Goal: Task Accomplishment & Management: Manage account settings

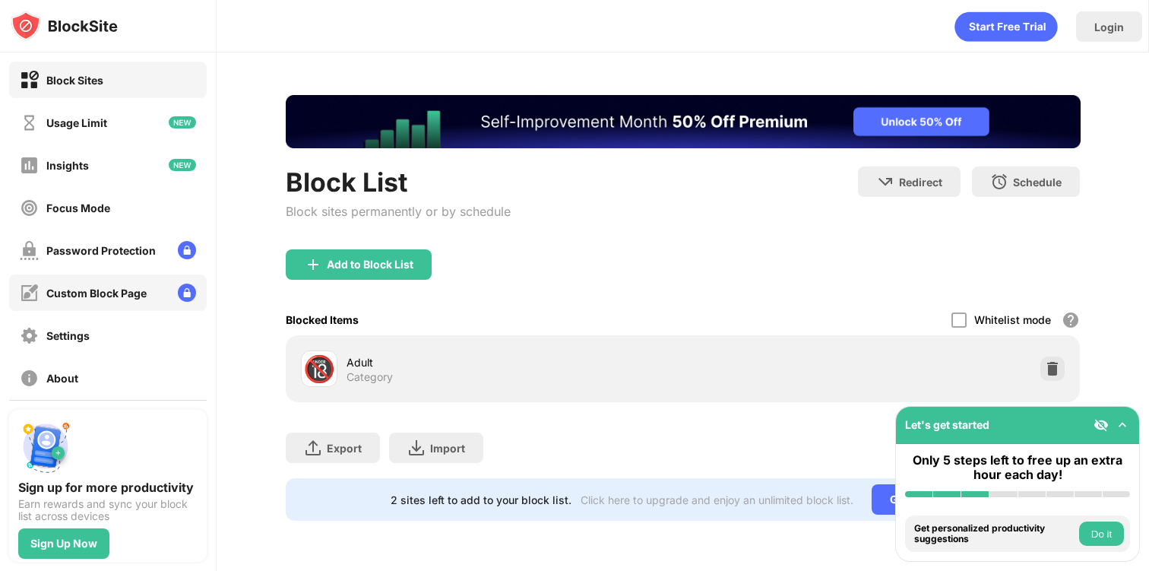
scroll to position [61, 0]
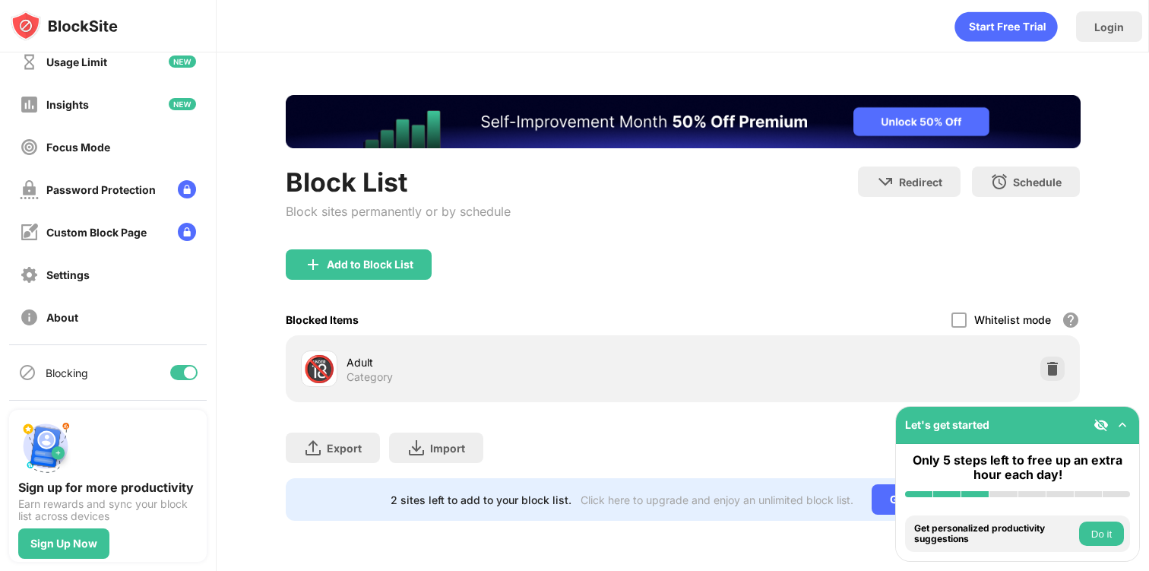
click at [179, 366] on div at bounding box center [183, 372] width 27 height 15
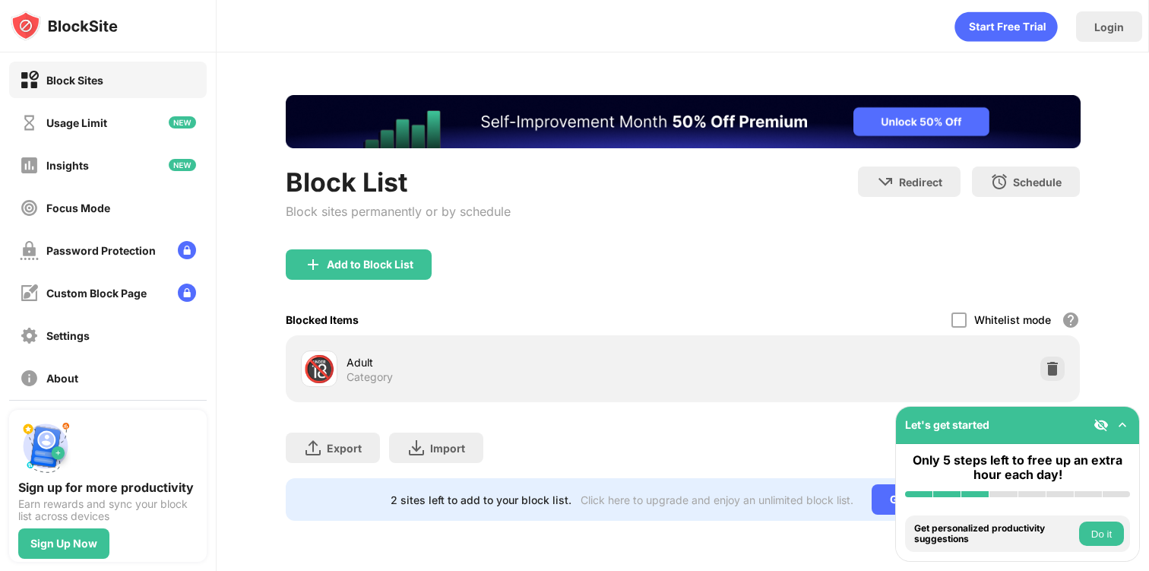
click at [83, 78] on div "Block Sites" at bounding box center [74, 80] width 57 height 13
click at [375, 266] on div "Add to Block List" at bounding box center [370, 264] width 87 height 12
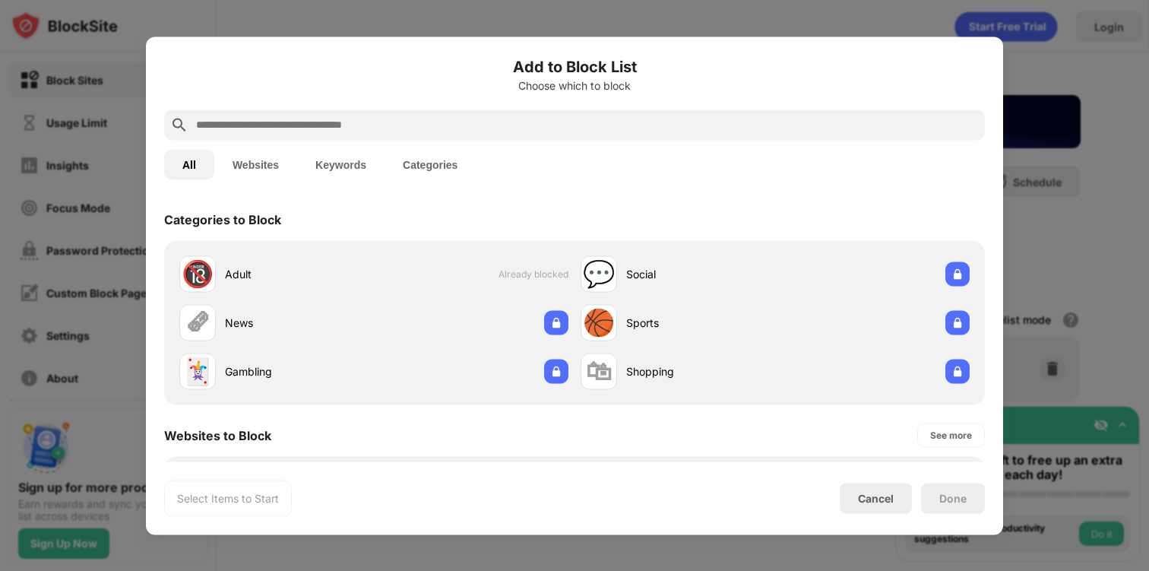
click at [353, 119] on input "text" at bounding box center [587, 125] width 784 height 18
type input "*"
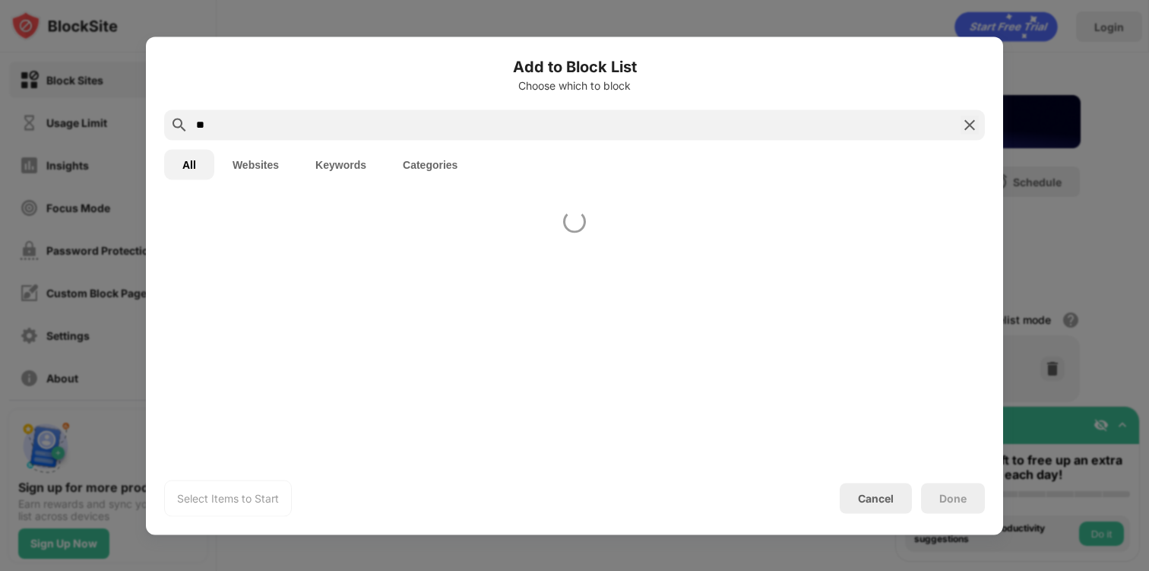
type input "*"
type input "********"
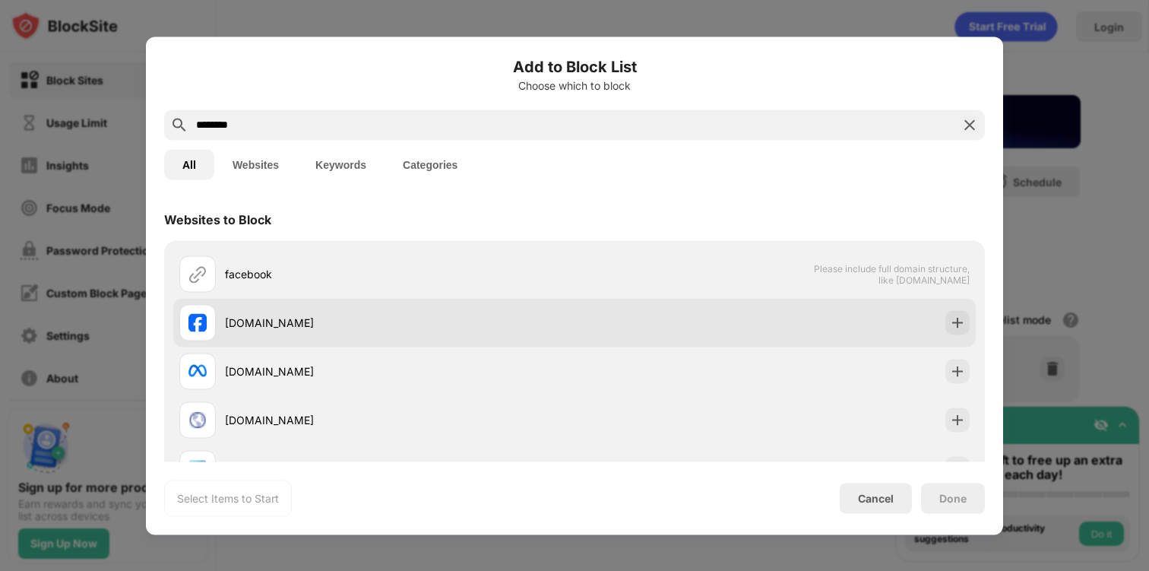
click at [267, 334] on div "facebook.com" at bounding box center [376, 322] width 395 height 36
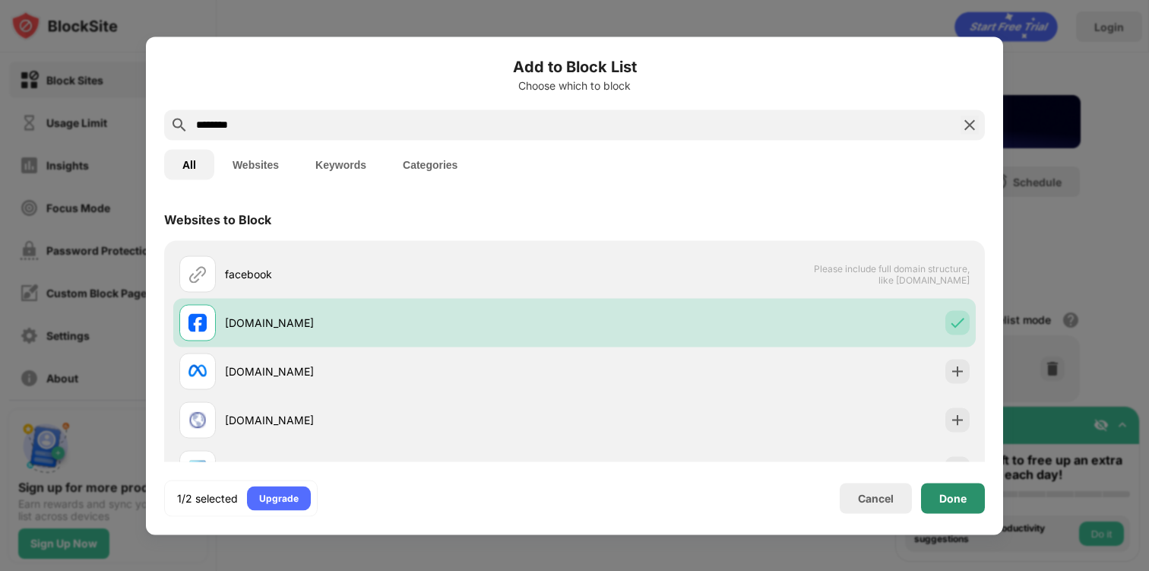
click at [955, 497] on div "Done" at bounding box center [952, 498] width 27 height 12
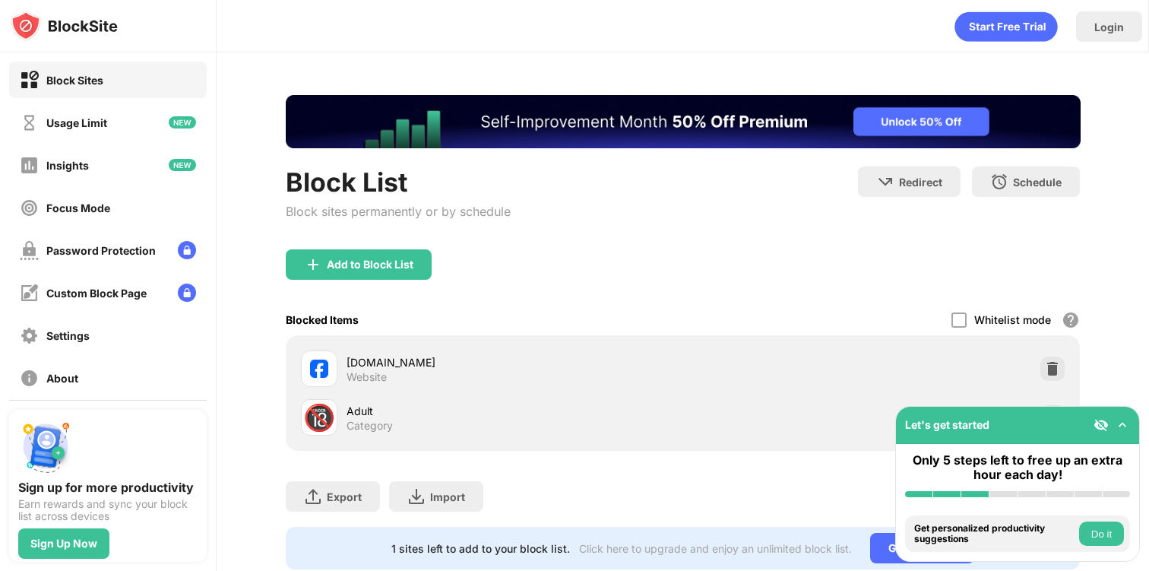
scroll to position [40, 0]
